Goal: Task Accomplishment & Management: Use online tool/utility

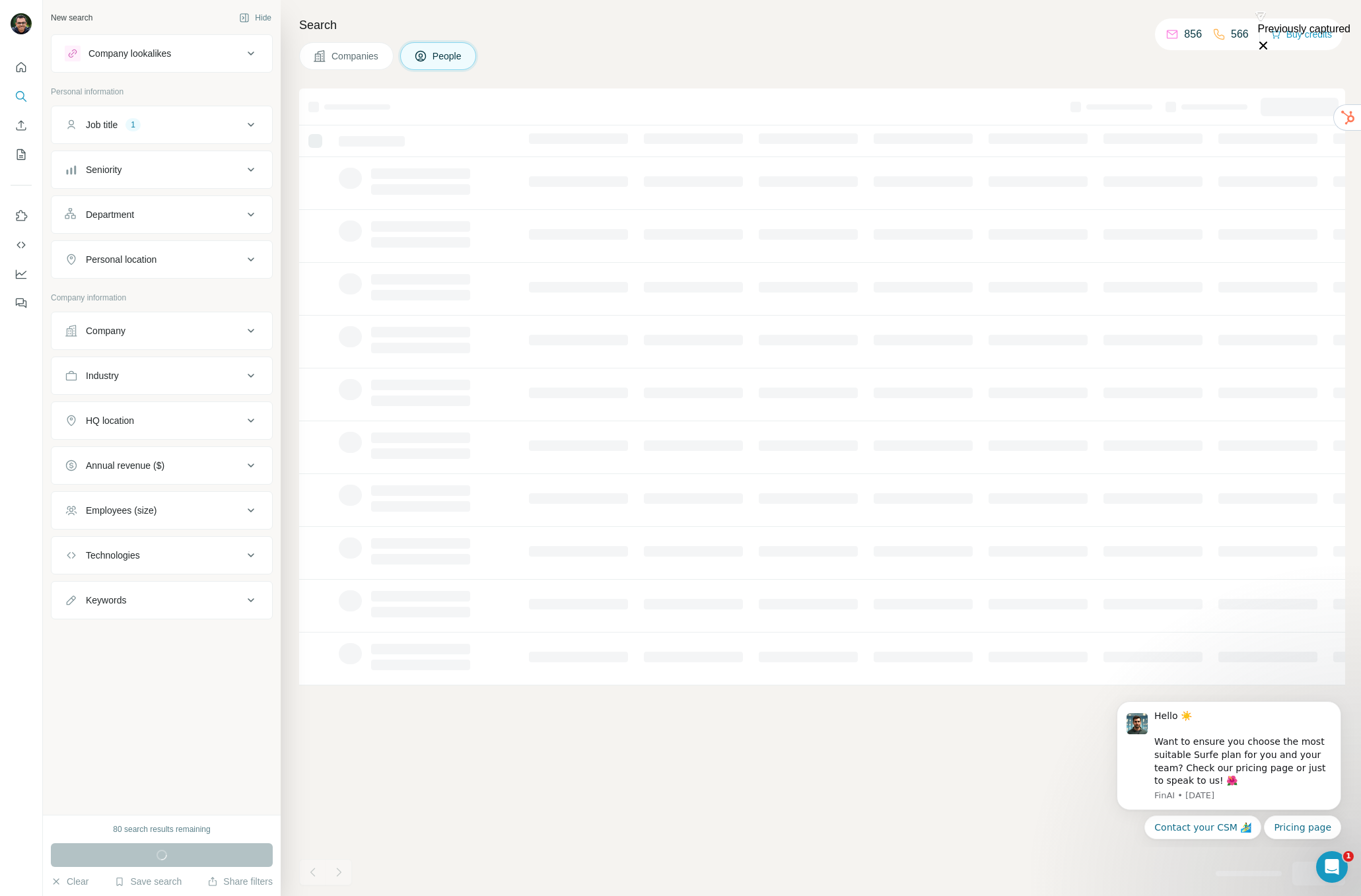
click at [179, 58] on div "Company lookalikes" at bounding box center [154, 53] width 178 height 16
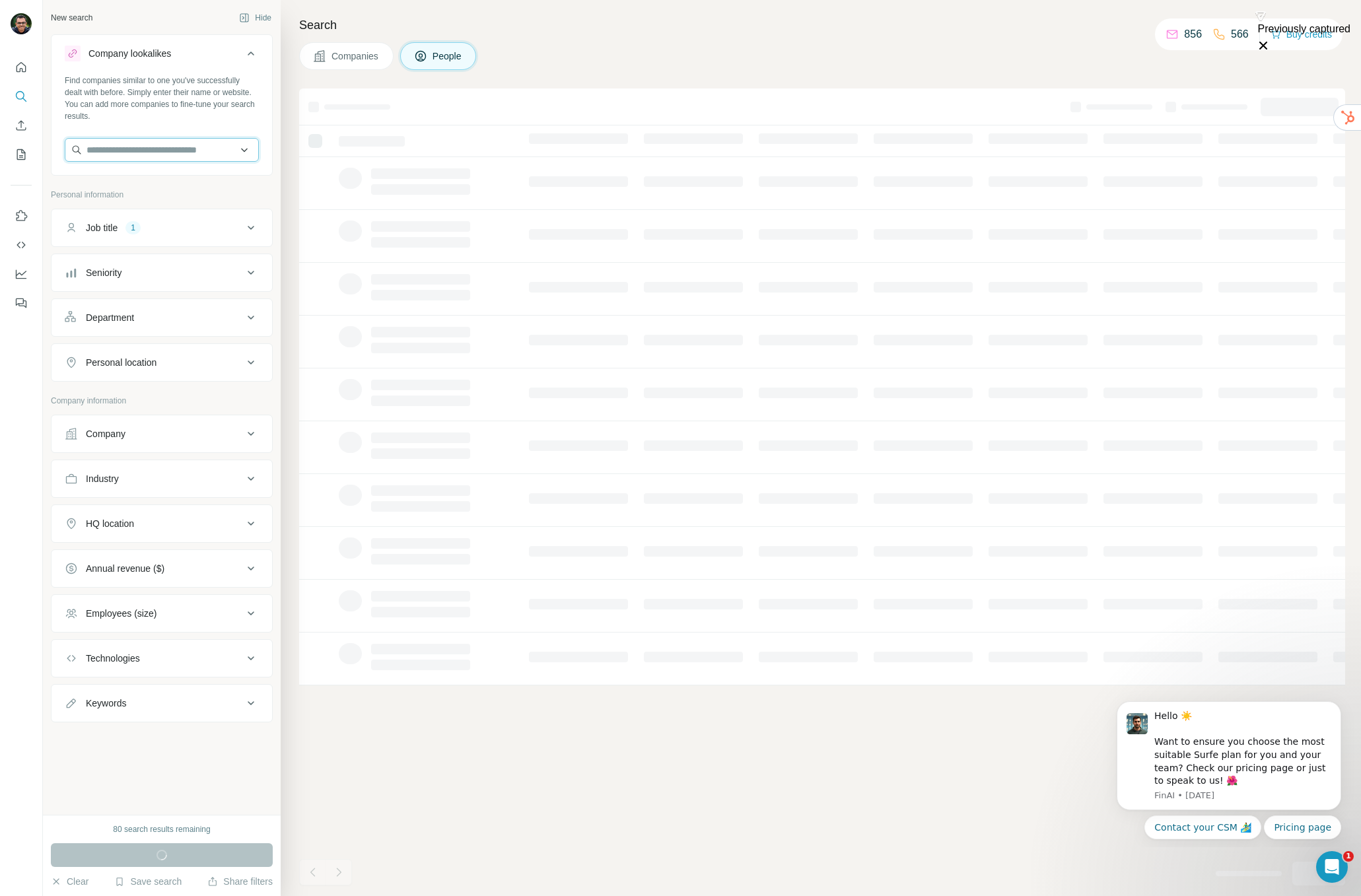
click at [169, 155] on input "text" at bounding box center [162, 150] width 194 height 24
click at [570, 51] on div "Companies People" at bounding box center [822, 56] width 1046 height 28
click at [84, 886] on button "Clear" at bounding box center [70, 881] width 38 height 13
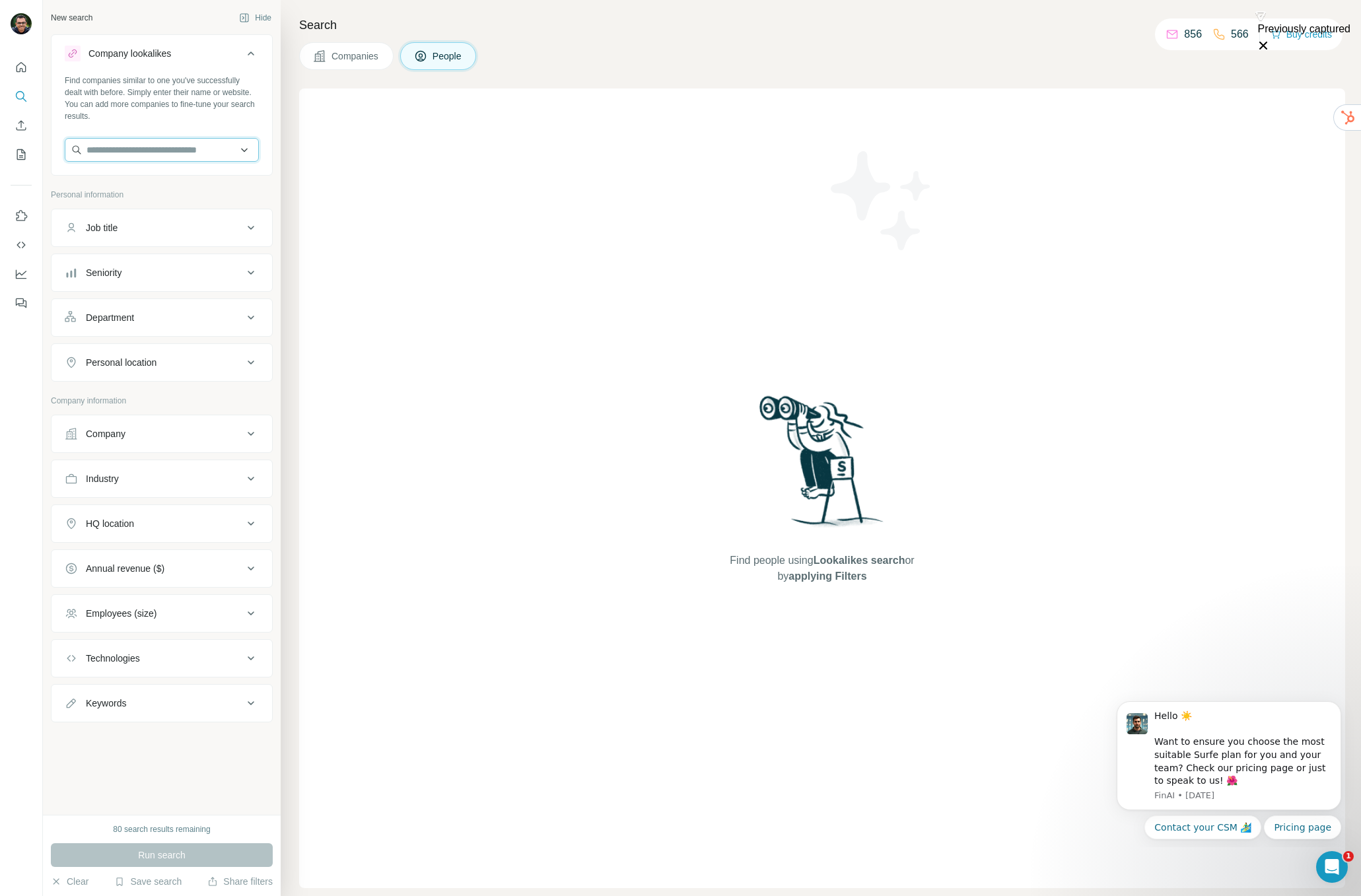
click at [159, 150] on input "text" at bounding box center [162, 150] width 194 height 24
click at [183, 145] on input "text" at bounding box center [162, 150] width 194 height 24
click at [350, 270] on div "Find people using Lookalikes search or by applying Filters" at bounding box center [822, 488] width 1046 height 799
click at [22, 128] on icon "Enrich CSV" at bounding box center [21, 126] width 13 height 13
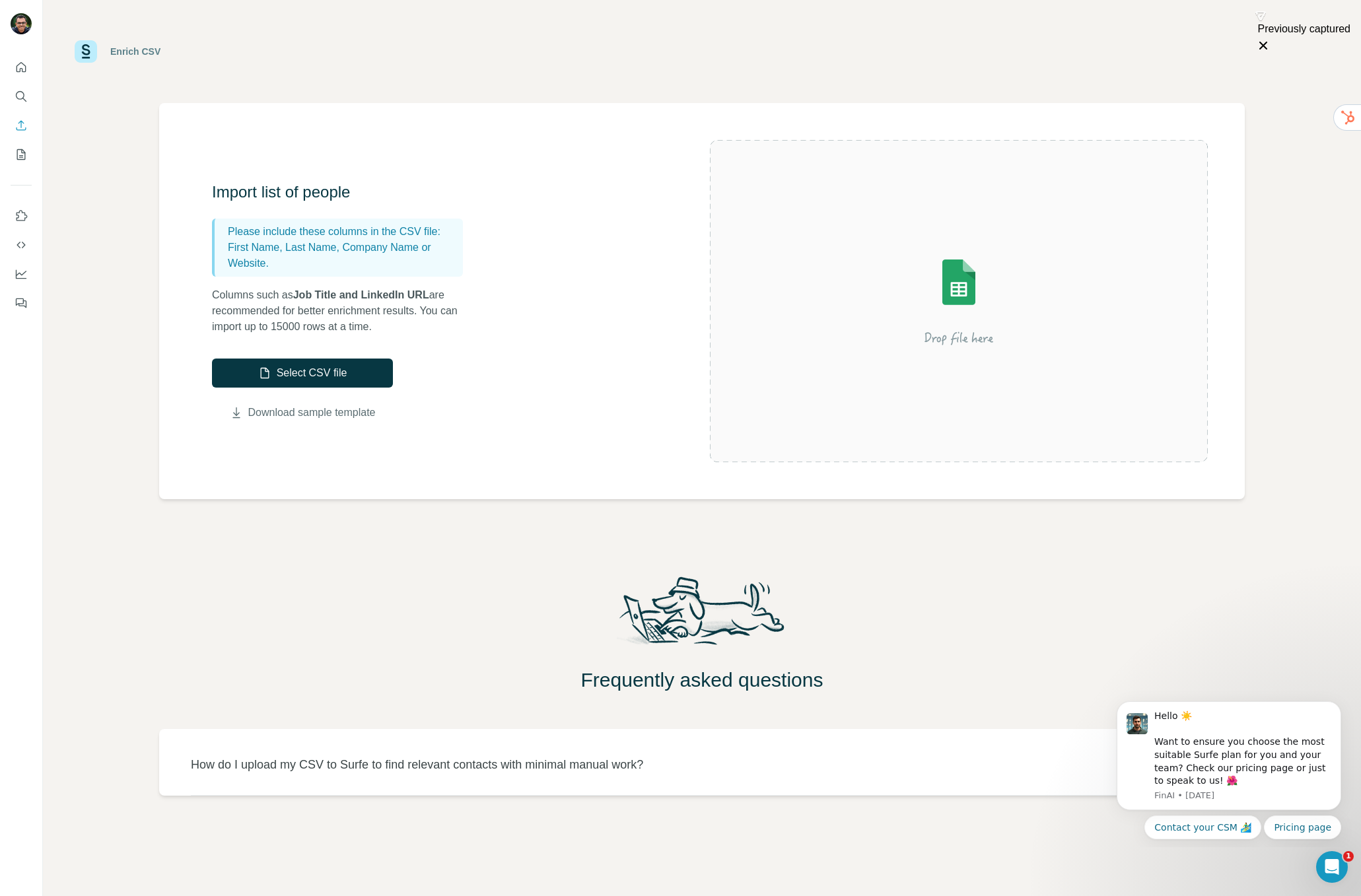
click at [326, 412] on link "Download sample template" at bounding box center [312, 412] width 127 height 16
click at [354, 409] on link "Download sample template" at bounding box center [312, 412] width 127 height 16
click at [225, 626] on div "Frequently asked questions" at bounding box center [701, 632] width 1318 height 119
click at [451, 450] on div "Import list of people Please include these columns in the CSV file: First Name,…" at bounding box center [702, 301] width 1086 height 396
click at [325, 369] on button "Select CSV file" at bounding box center [303, 372] width 181 height 29
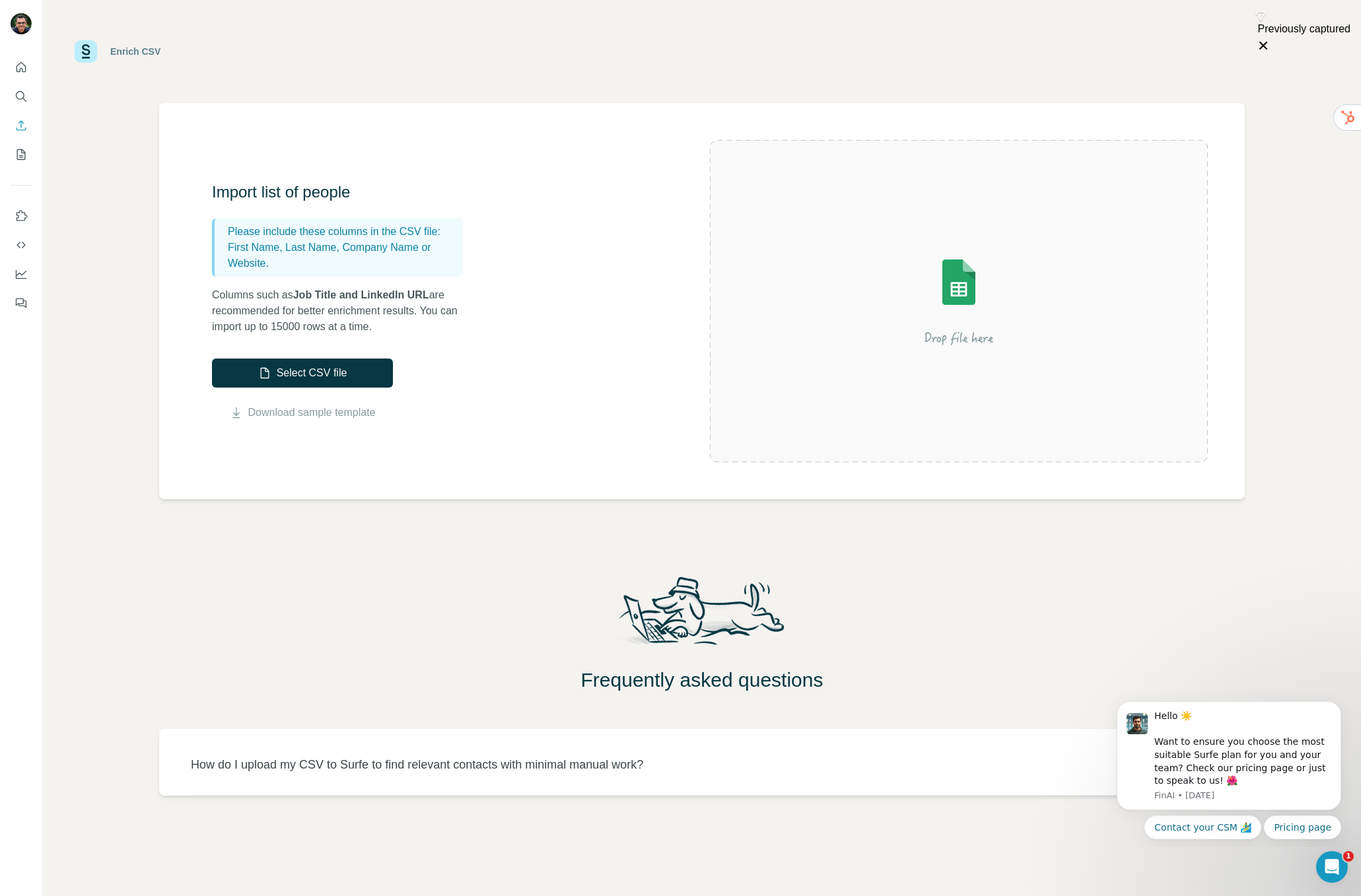
click at [132, 505] on div "Enrich CSV Import list of people Please include these columns in the CSV file: …" at bounding box center [701, 448] width 1318 height 896
click at [479, 358] on div "Import list of people Please include these columns in the CSV file: First Name,…" at bounding box center [461, 301] width 498 height 239
click at [304, 377] on button "Select CSV file" at bounding box center [303, 372] width 181 height 29
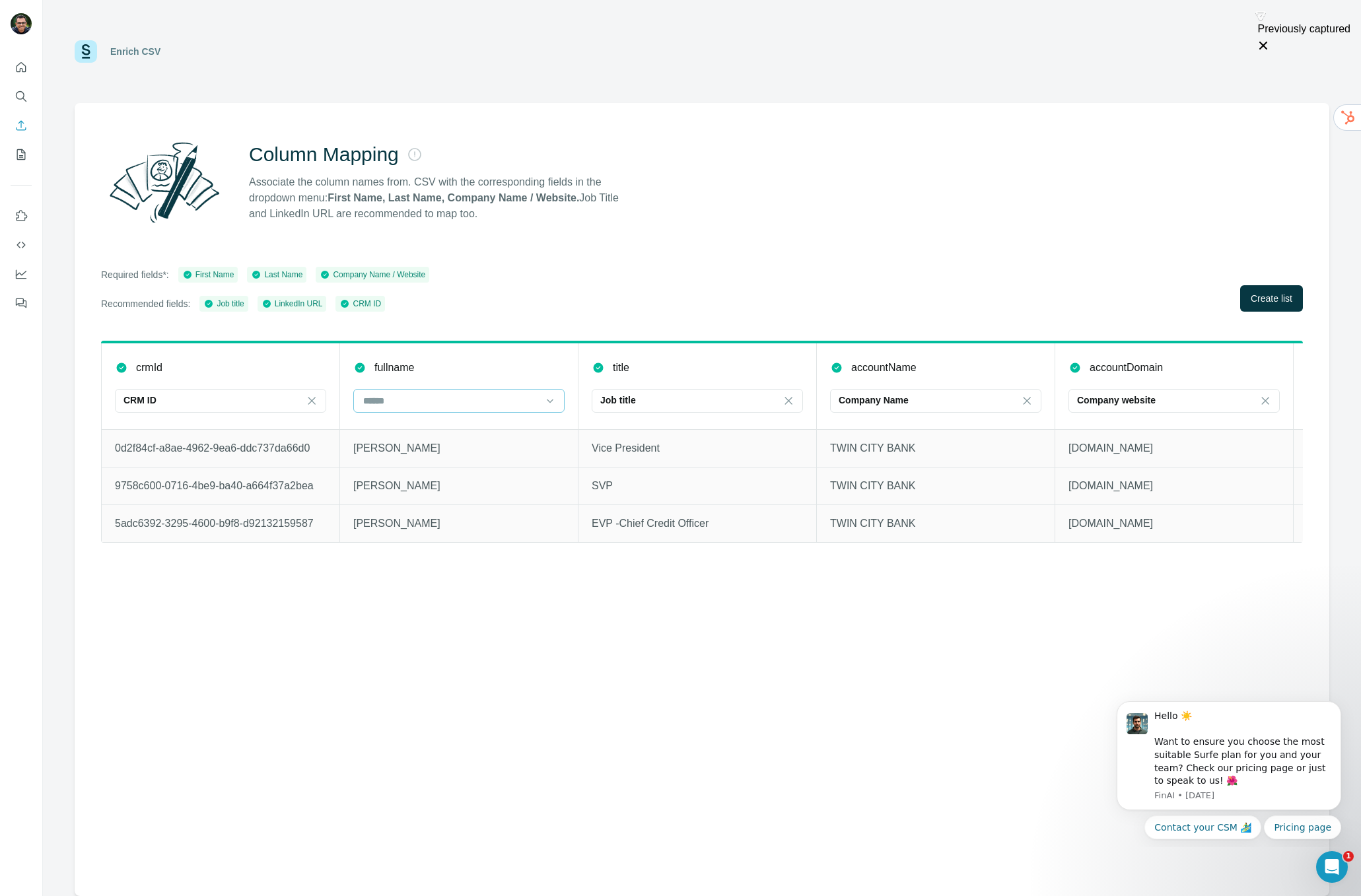
click at [444, 403] on input at bounding box center [451, 401] width 178 height 15
click at [414, 360] on p "fullname" at bounding box center [394, 367] width 39 height 16
click at [552, 399] on icon at bounding box center [550, 400] width 13 height 13
click at [531, 354] on th "fullname" at bounding box center [460, 386] width 238 height 87
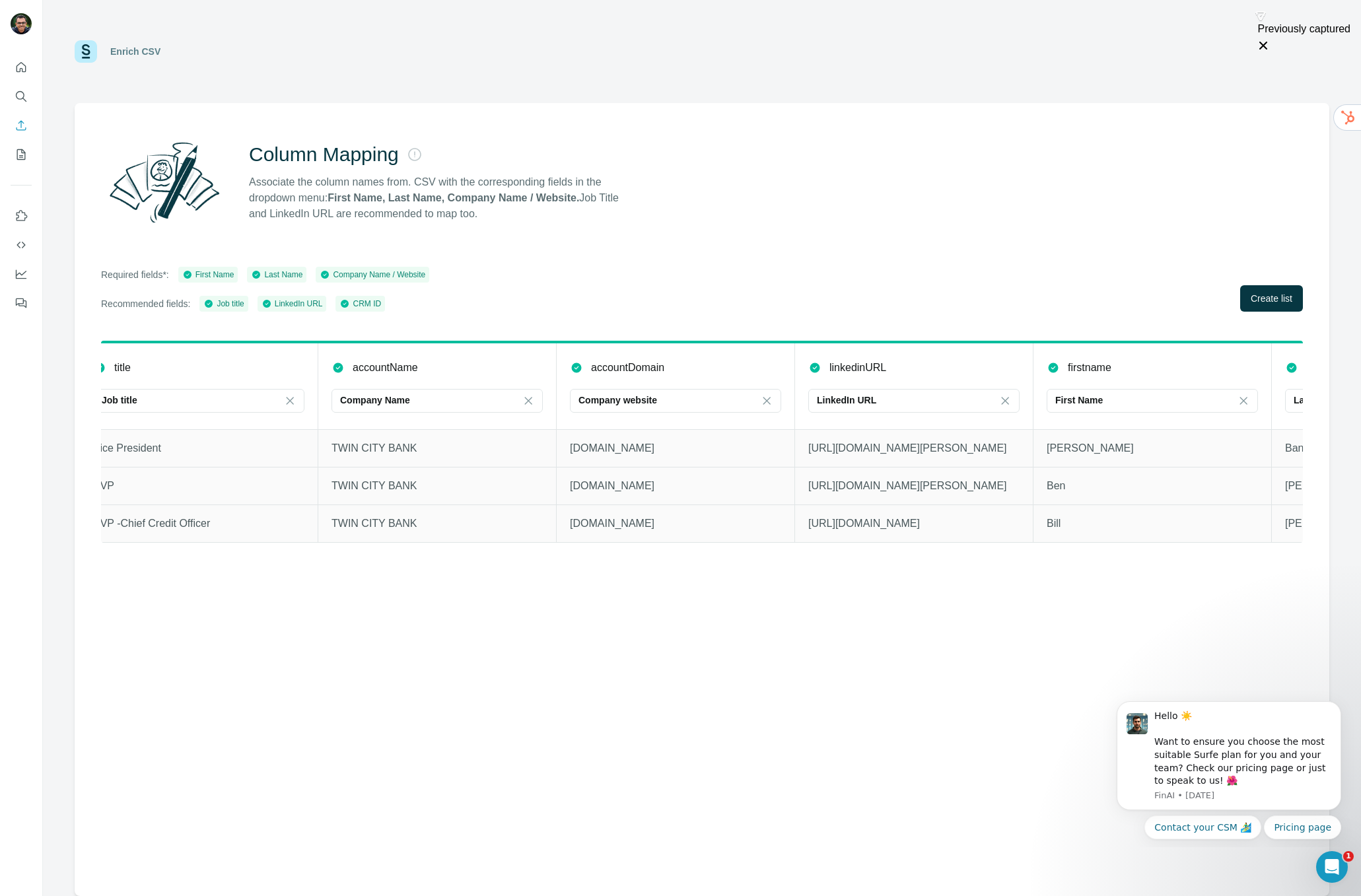
scroll to position [0, 706]
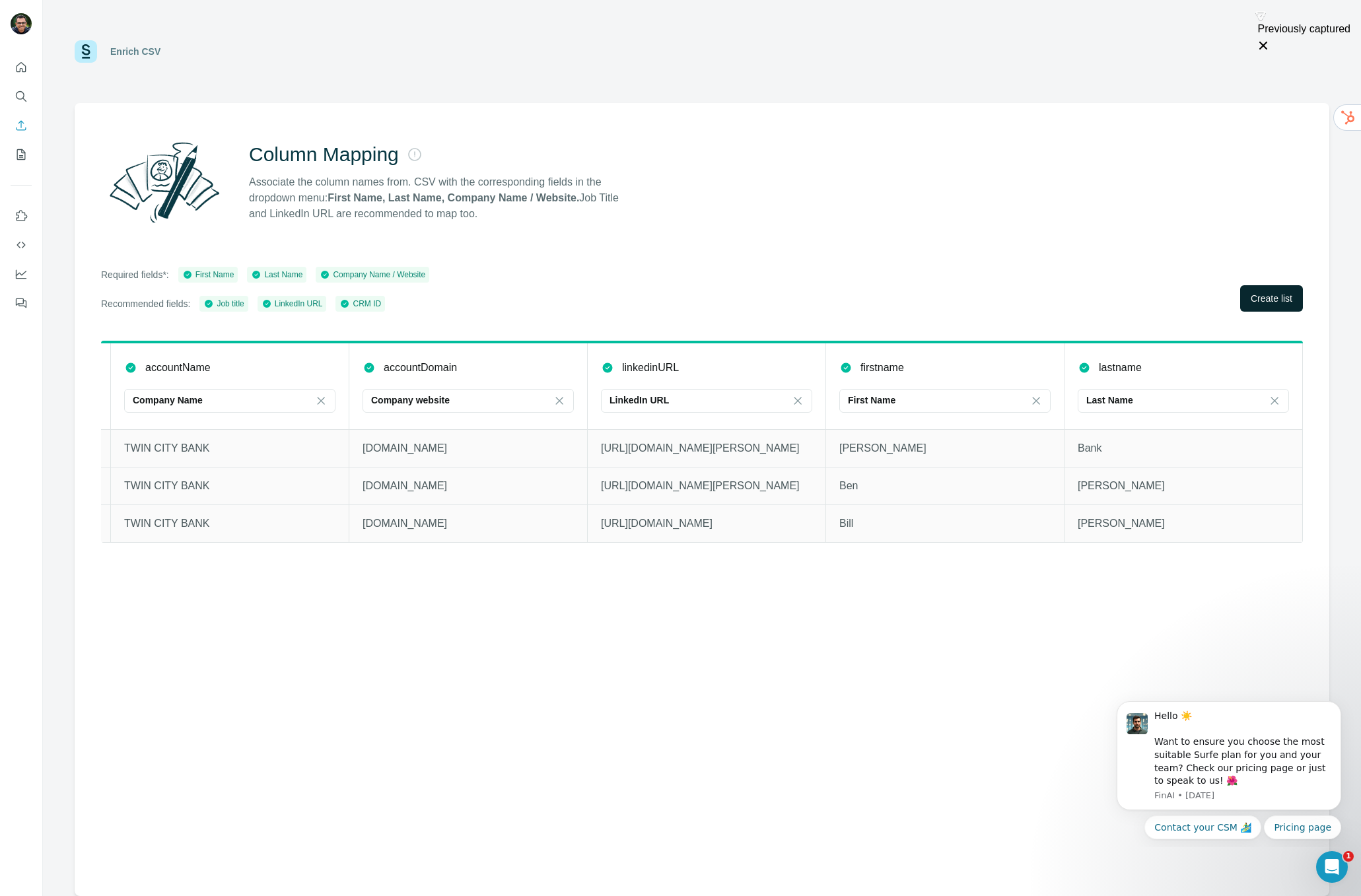
click at [1262, 300] on span "Create list" at bounding box center [1271, 298] width 42 height 13
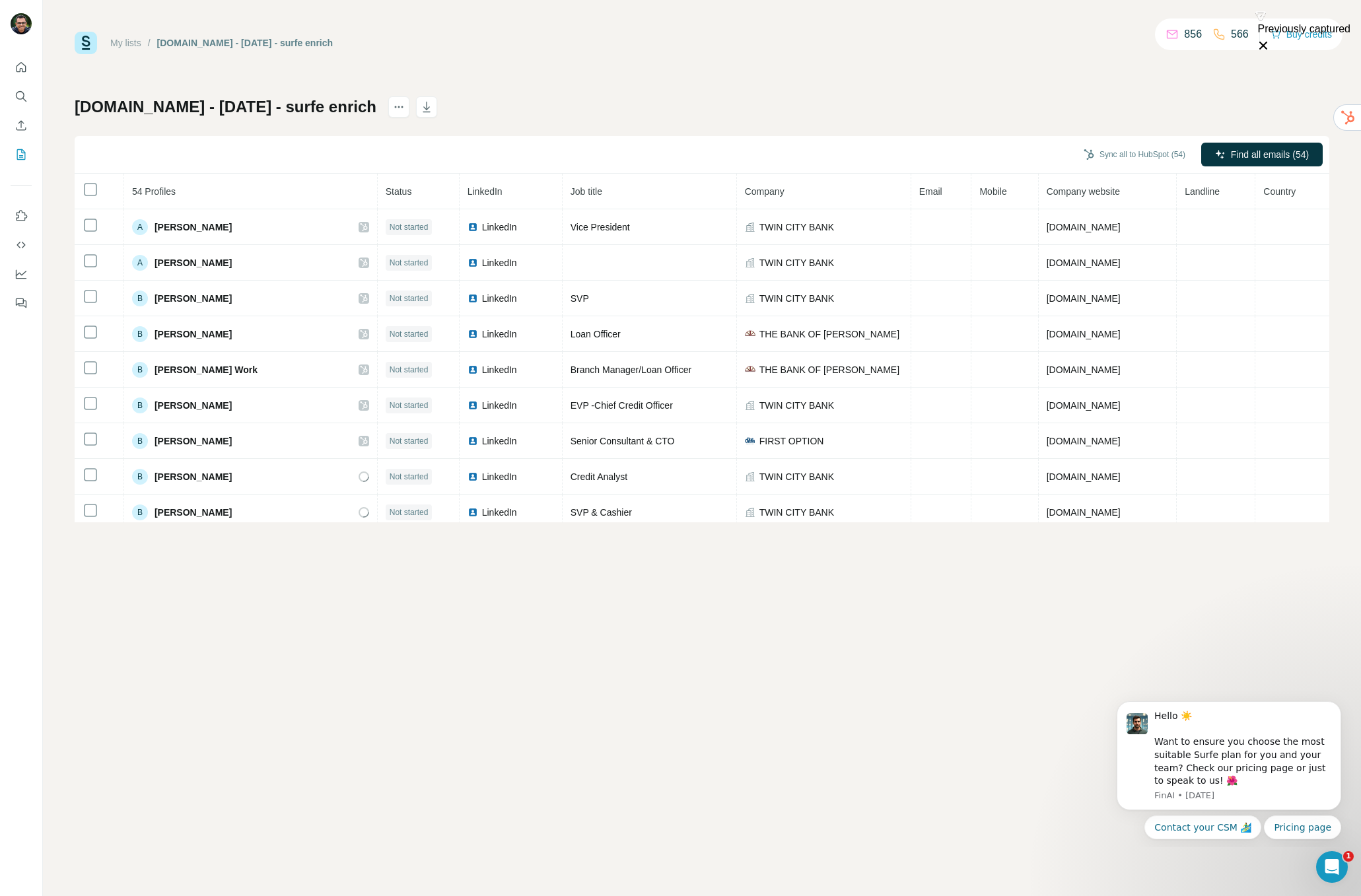
click at [1238, 110] on div "[DOMAIN_NAME] - [DATE] - surfe enrich Sync all to HubSpot (54) Find all emails …" at bounding box center [702, 309] width 1255 height 426
click at [1266, 152] on span "Find all emails (54)" at bounding box center [1270, 155] width 78 height 13
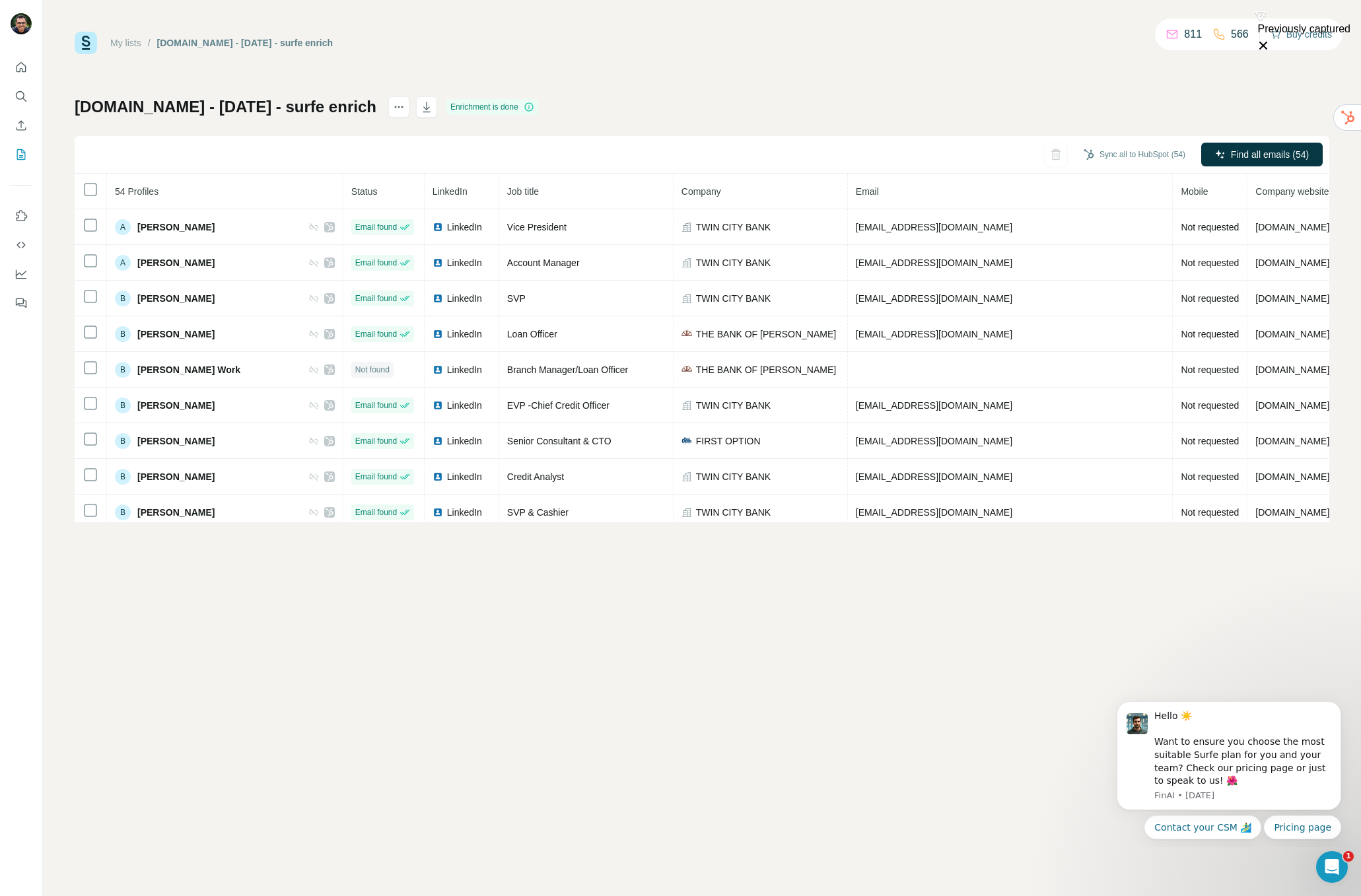
click at [1306, 35] on button "Buy credits" at bounding box center [1301, 35] width 62 height 18
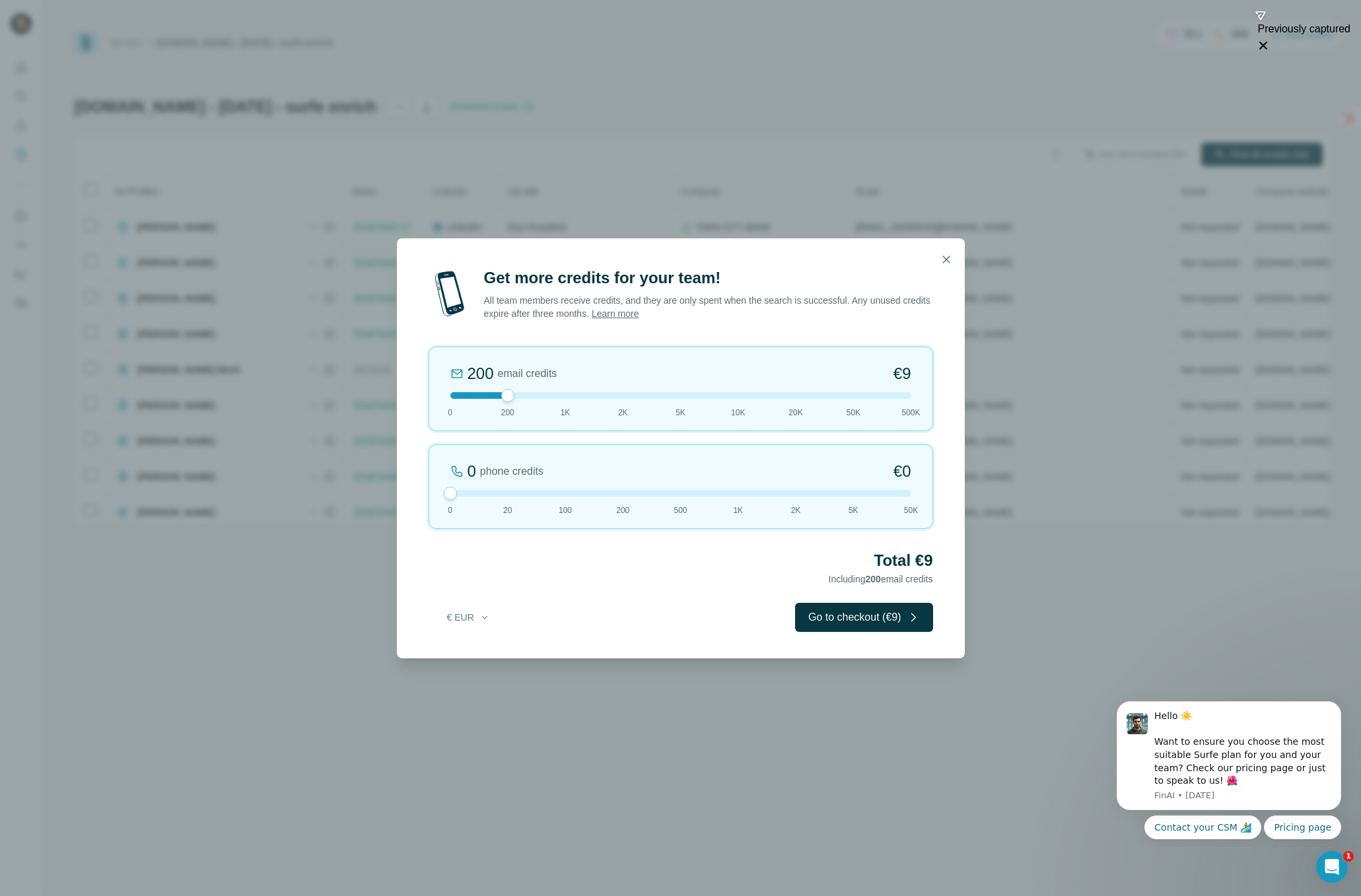
drag, startPoint x: 507, startPoint y: 492, endPoint x: 424, endPoint y: 492, distance: 83.0
click at [424, 492] on div "Get more credits for your team! All team members receive credits, and they are …" at bounding box center [681, 462] width 568 height 390
drag, startPoint x: 508, startPoint y: 395, endPoint x: 745, endPoint y: 397, distance: 237.0
click at [745, 397] on div at bounding box center [681, 395] width 461 height 7
click at [950, 256] on icon "button" at bounding box center [947, 260] width 13 height 13
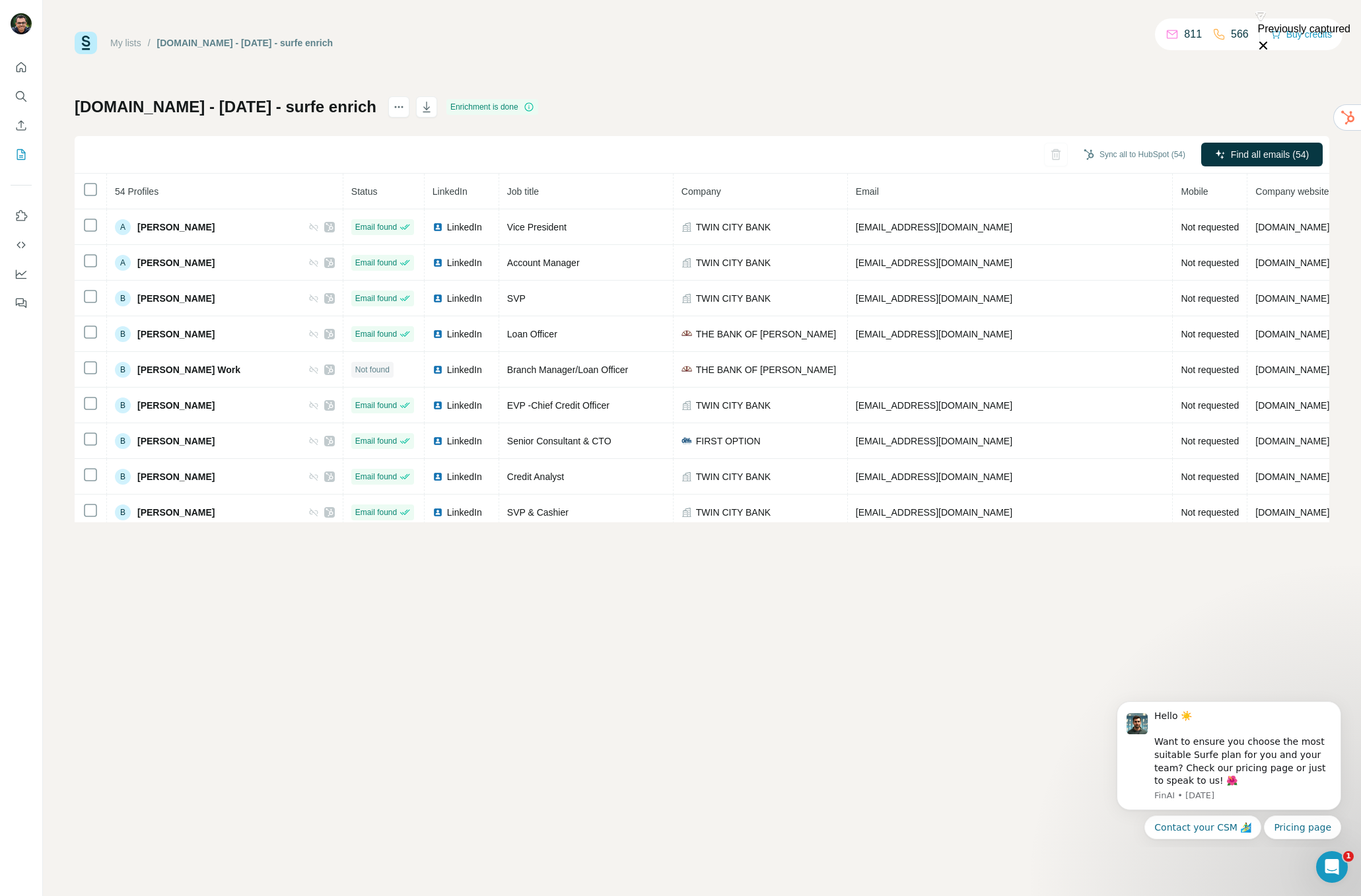
click at [731, 685] on div "My lists / [DOMAIN_NAME] - [DATE] - surfe enrich 811 566 Buy credits [DOMAIN_NA…" at bounding box center [701, 448] width 1318 height 896
click at [752, 638] on div "My lists / [DOMAIN_NAME] - [DATE] - surfe enrich 811 566 Buy credits [DOMAIN_NA…" at bounding box center [701, 448] width 1318 height 896
click at [900, 111] on div "[DOMAIN_NAME] - [DATE] - surfe enrich Enrichment is done Sync all to HubSpot (5…" at bounding box center [702, 309] width 1255 height 426
click at [1306, 833] on button "Pricing page" at bounding box center [1303, 827] width 77 height 24
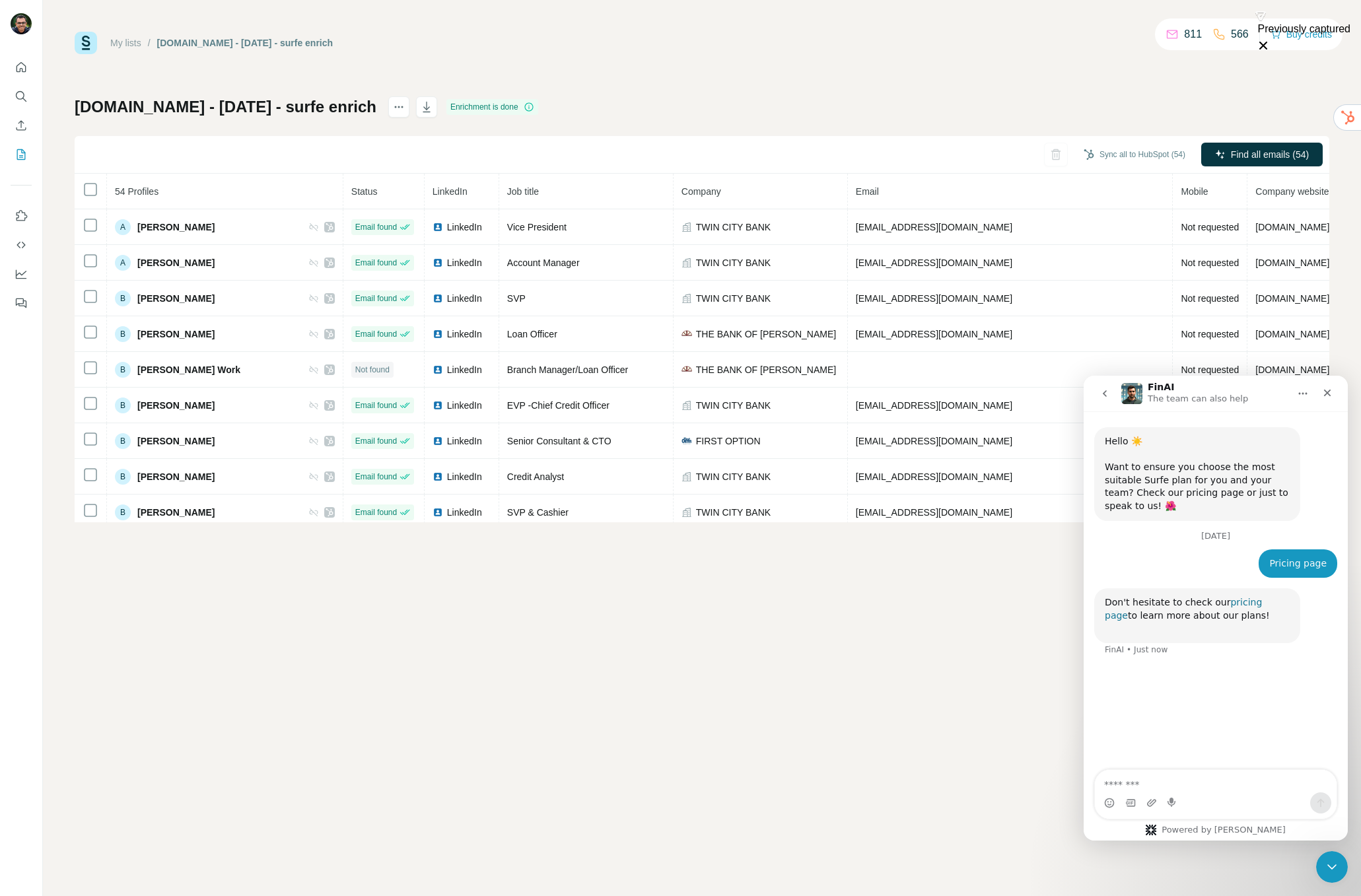
click at [1258, 602] on link "pricing page" at bounding box center [1183, 608] width 157 height 24
